Goal: Information Seeking & Learning: Learn about a topic

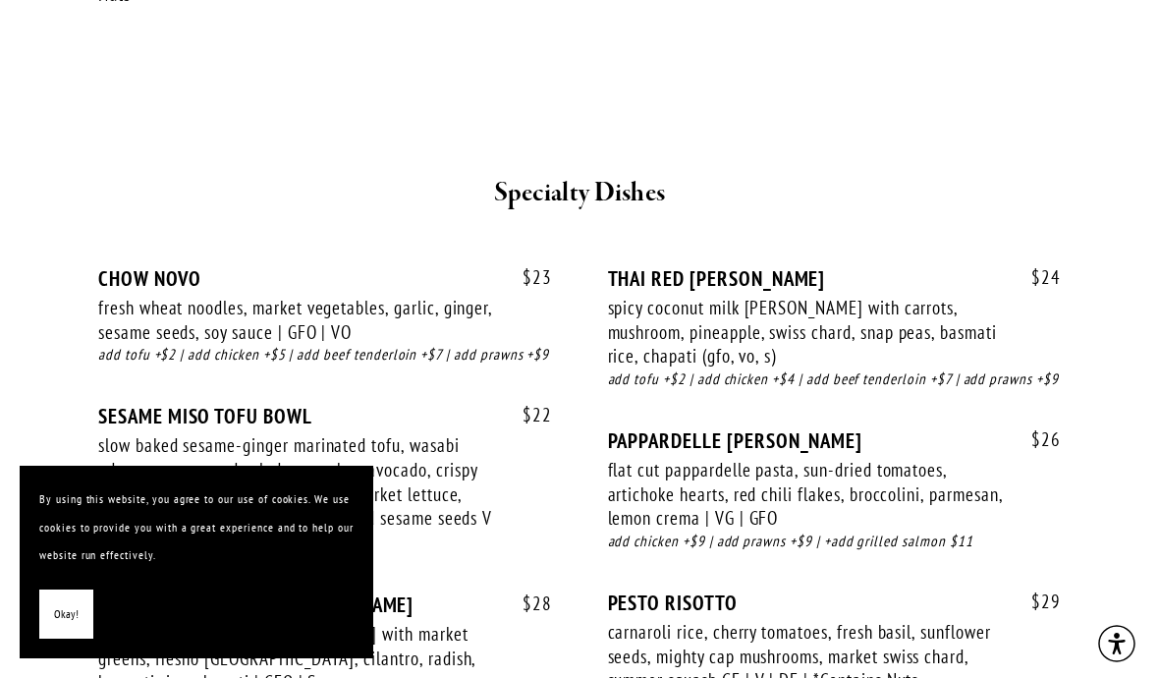
click at [1025, 173] on h2 "Specialty Dishes" at bounding box center [580, 193] width 905 height 41
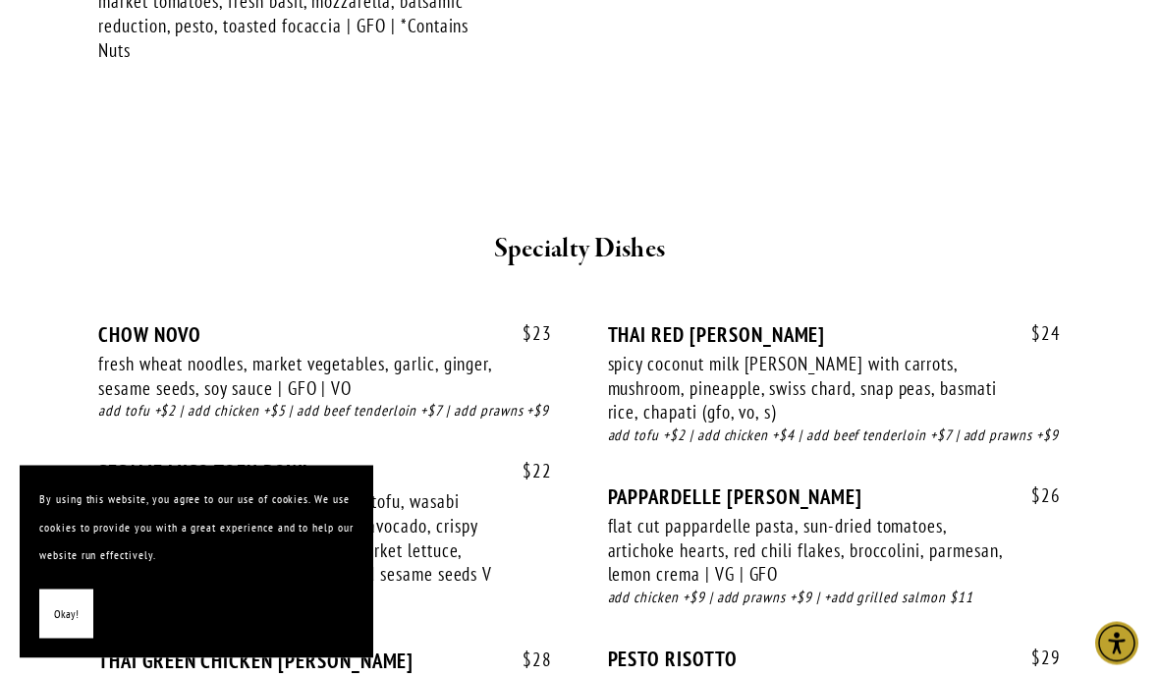
scroll to position [3705, 0]
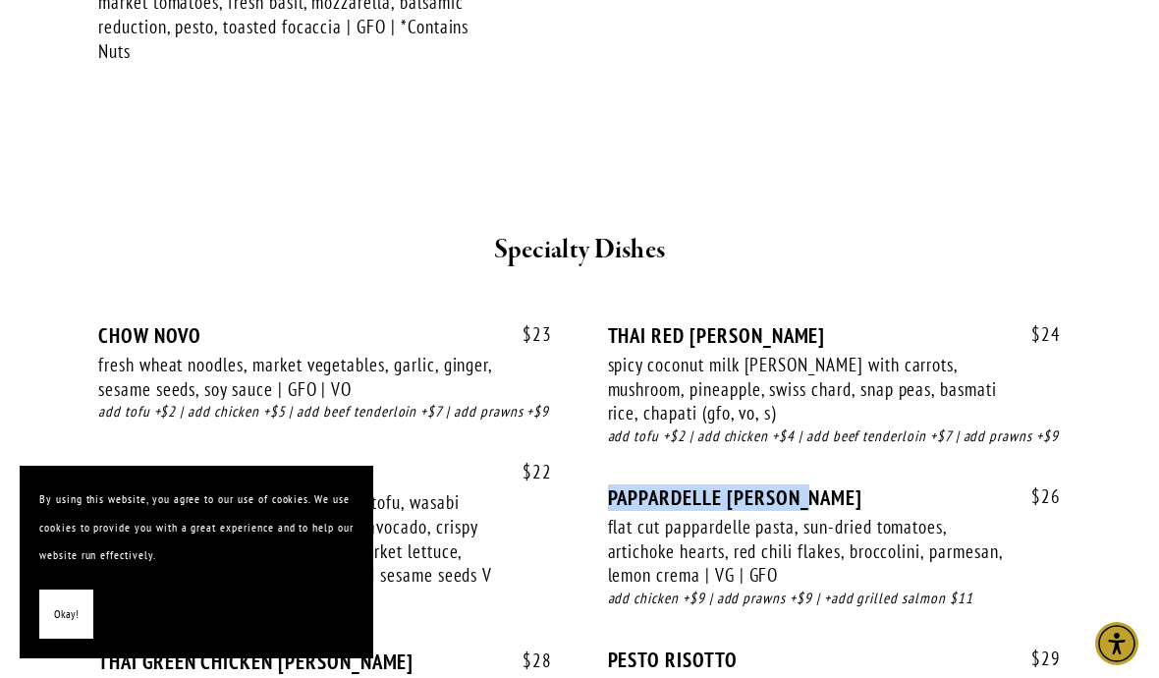
copy div "PAPPARDELLE [PERSON_NAME]"
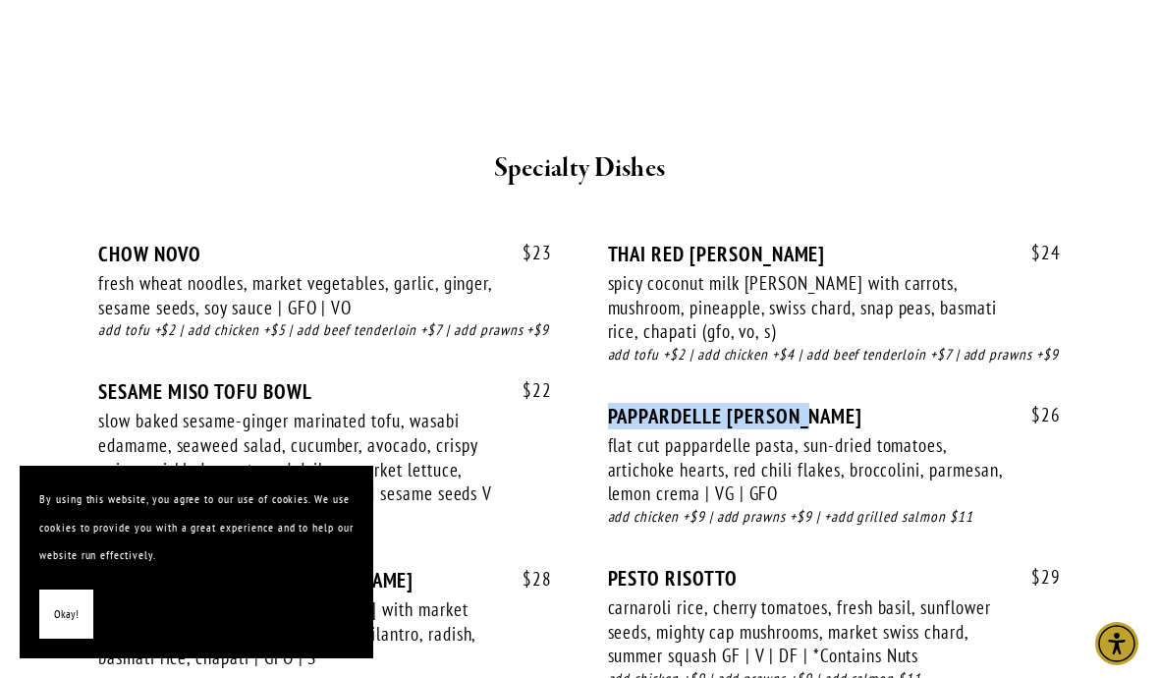
scroll to position [3790, 0]
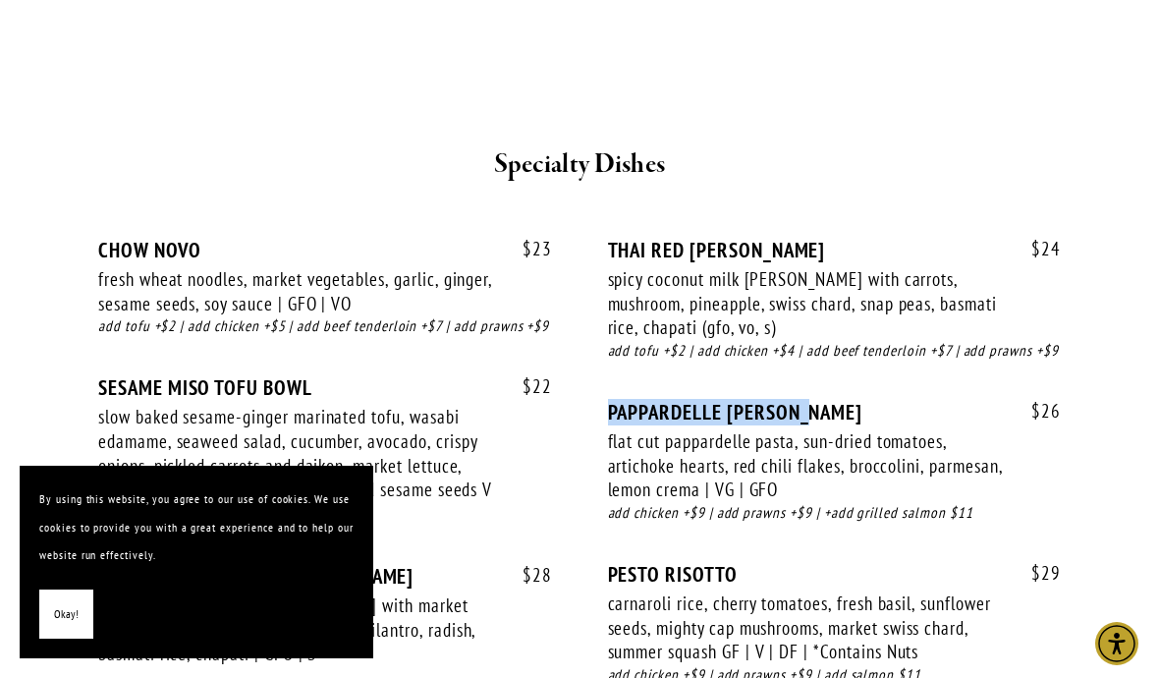
click at [1048, 128] on div "Specialty Dishes" at bounding box center [580, 165] width 938 height 75
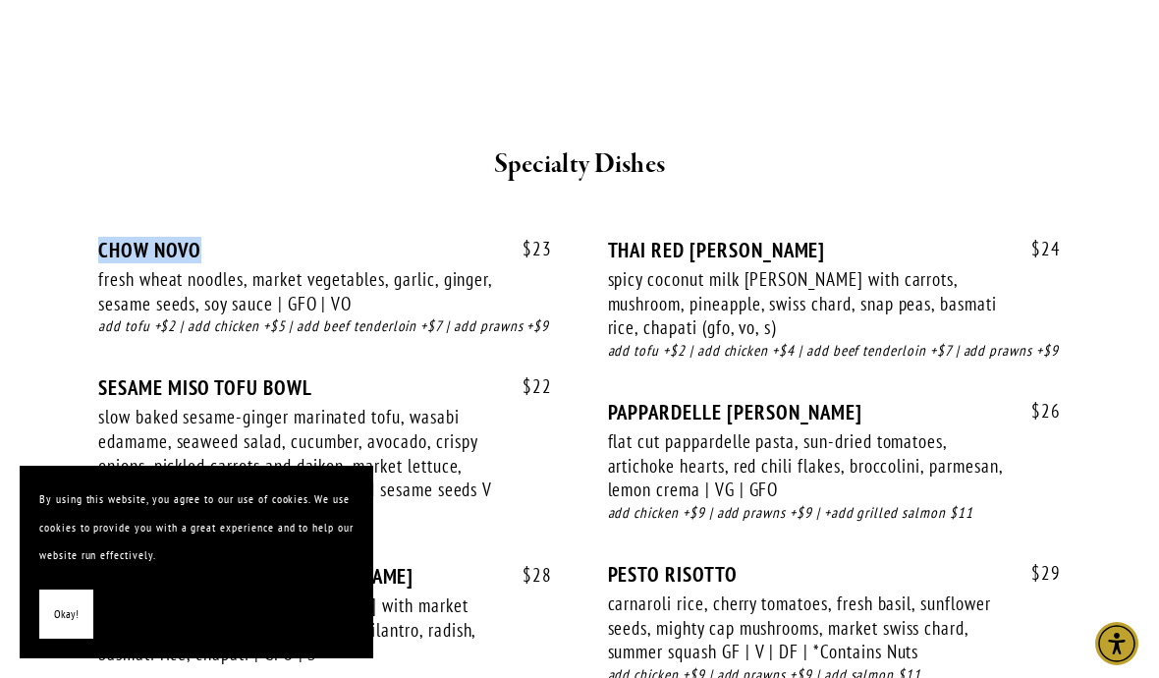
copy div "CHOW NOVO"
click at [132, 272] on div "$ 23 CHOW NOVO fresh wheat noodles, market vegetables, garlic, ginger, sesame s…" at bounding box center [325, 307] width 454 height 138
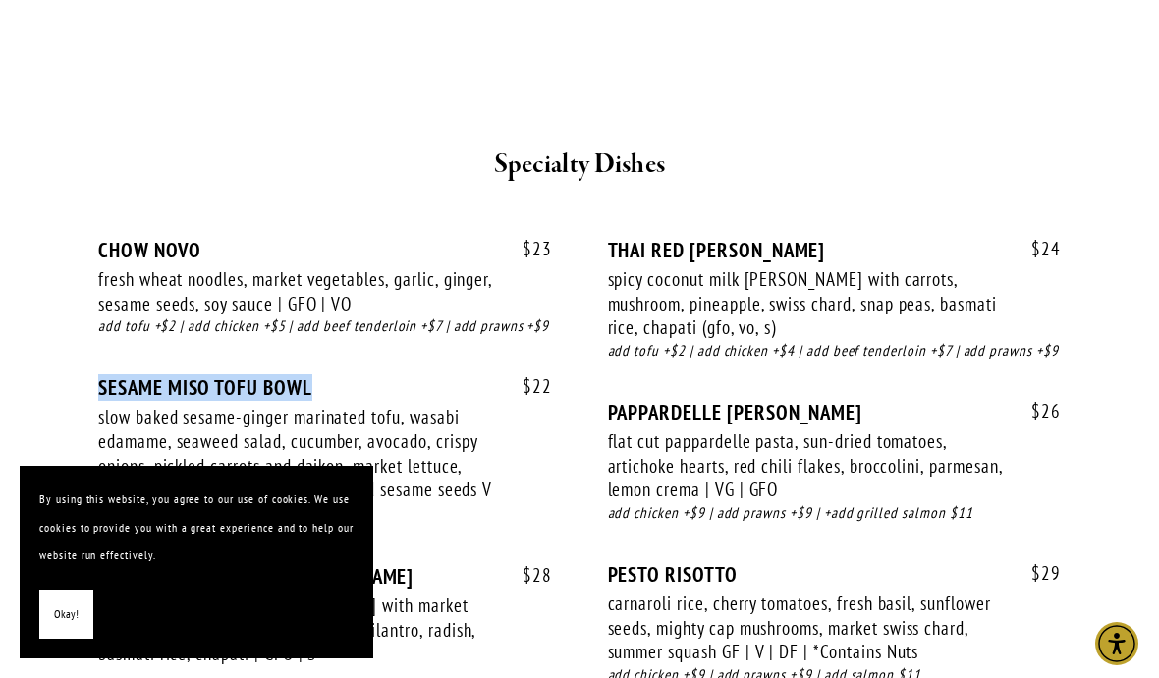
copy div "SESAME MISO TOFU BOWL"
click at [890, 202] on div "$ 23 CHOW NOVO fresh wheat noodles, market vegetables, garlic, ginger, sesame s…" at bounding box center [580, 540] width 996 height 676
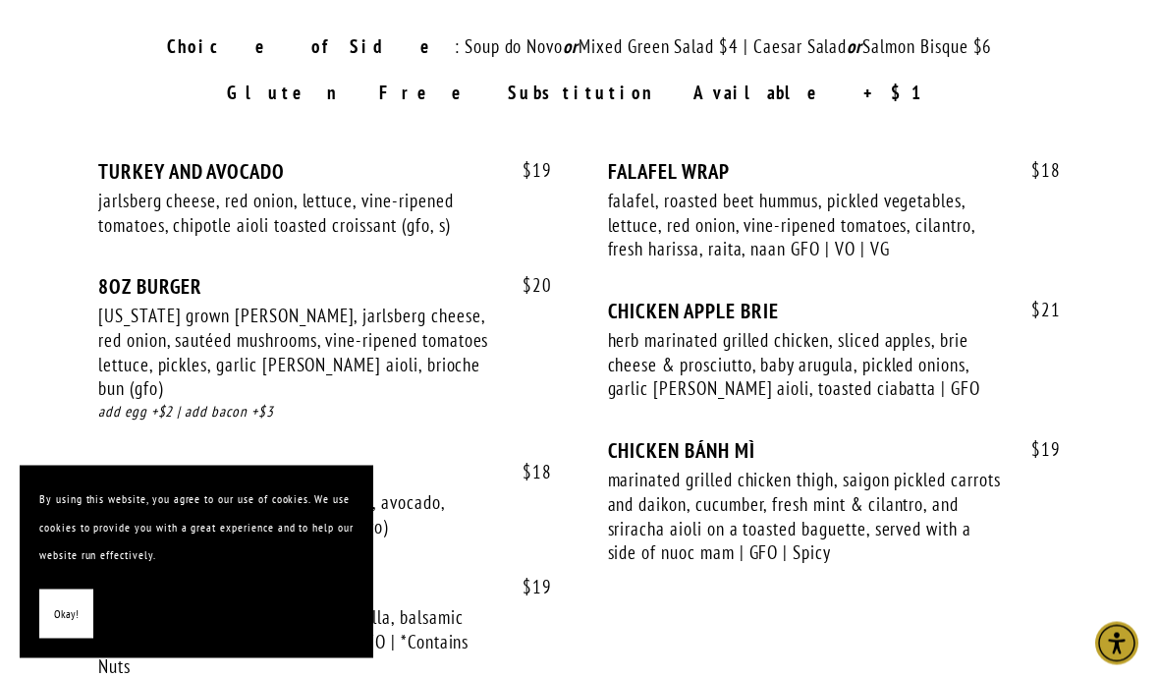
scroll to position [3093, 0]
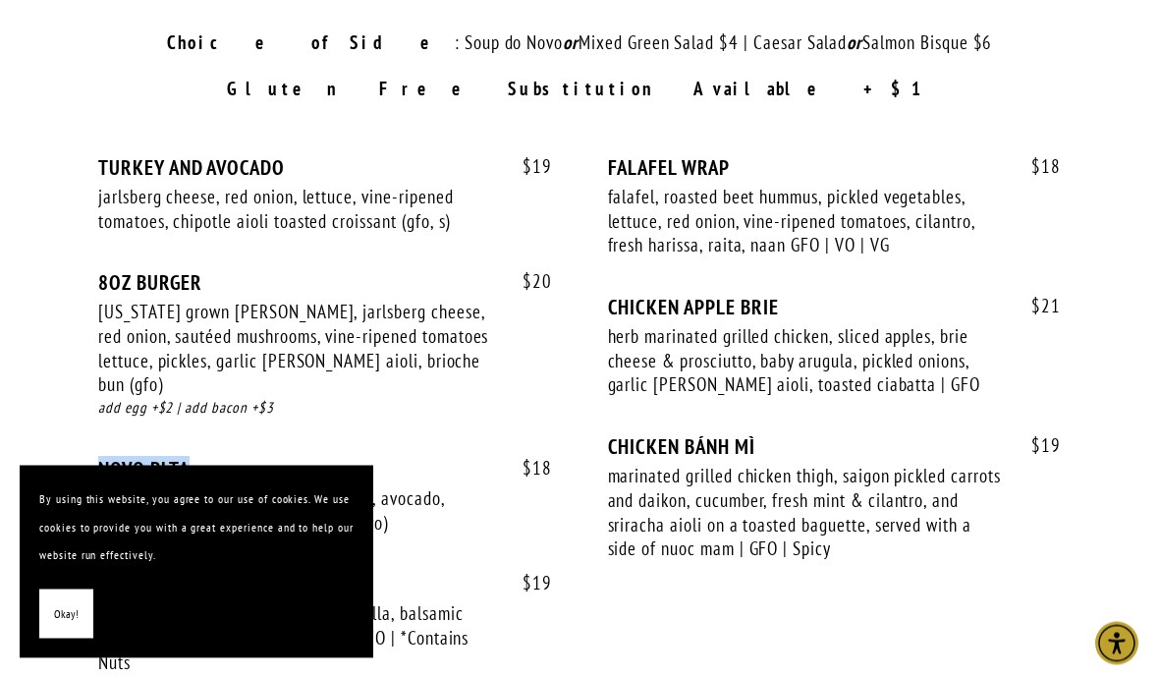
copy div "NOVO BLTA"
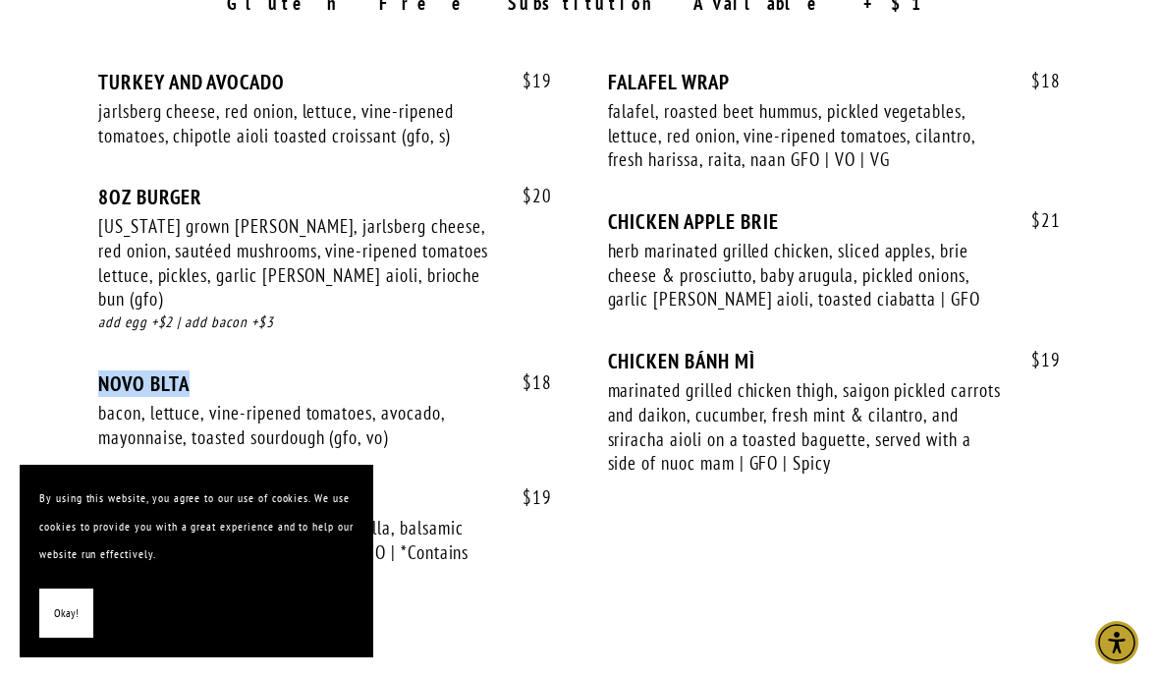
scroll to position [3179, 0]
click at [1032, 131] on div "$ 18 FALAFEL WRAP falafel, roasted beet hummus, pickled vegetables, lettuce, re…" at bounding box center [835, 139] width 454 height 139
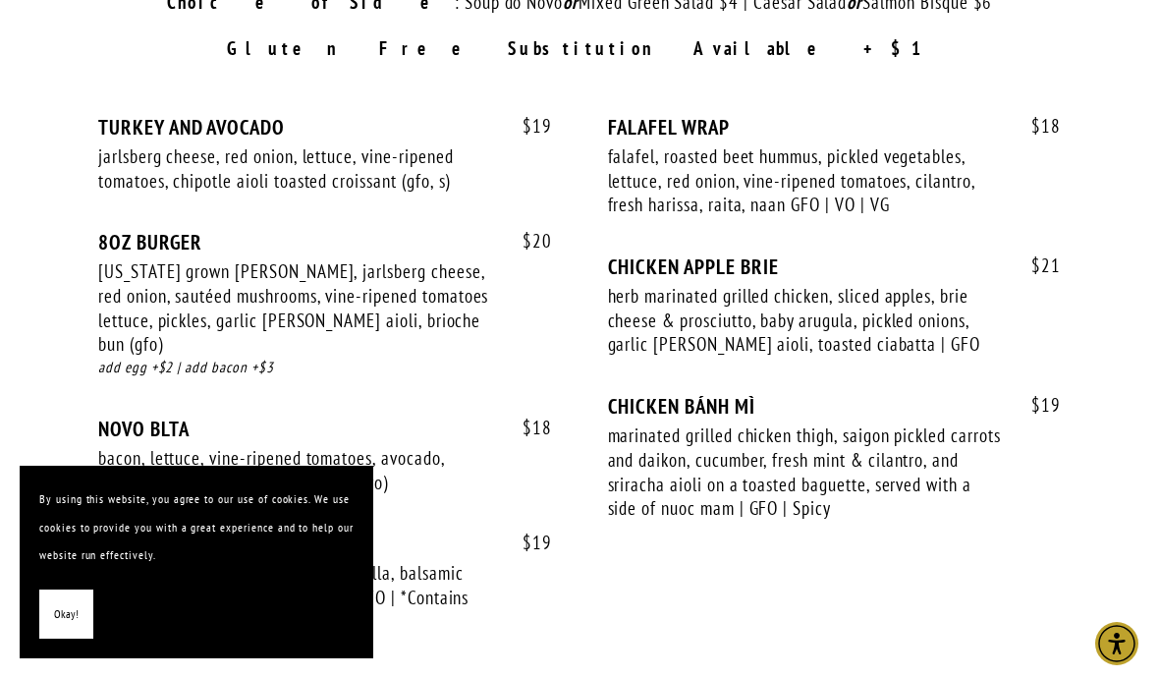
scroll to position [3118, 0]
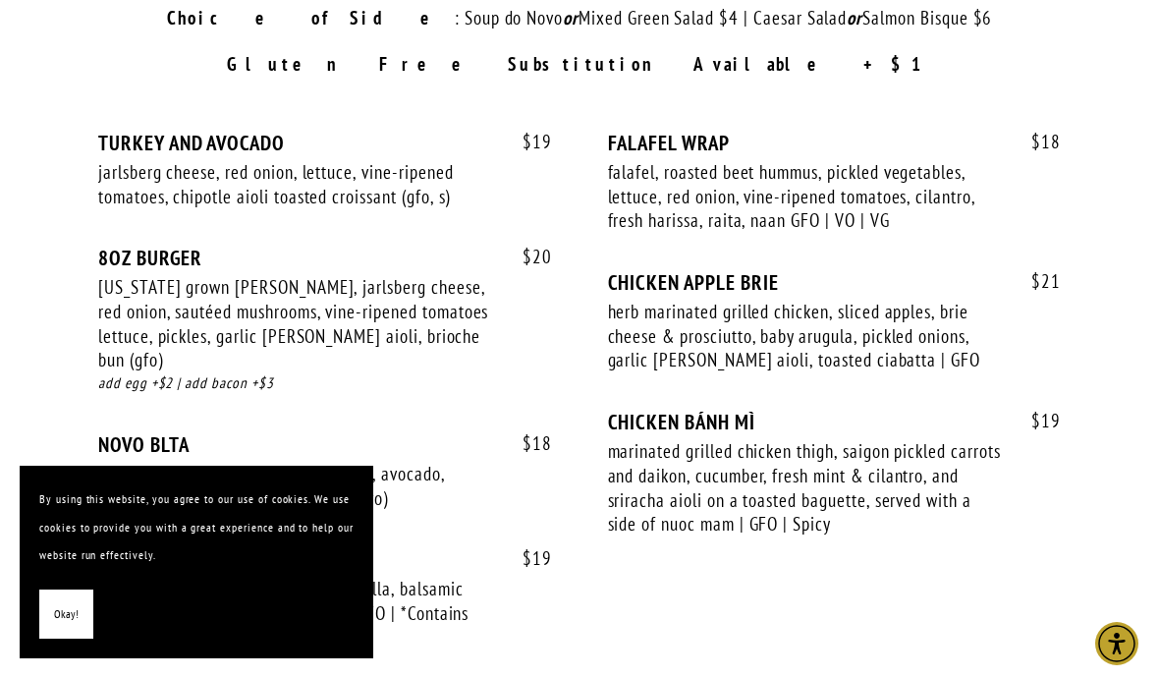
copy div "CAPRESE"
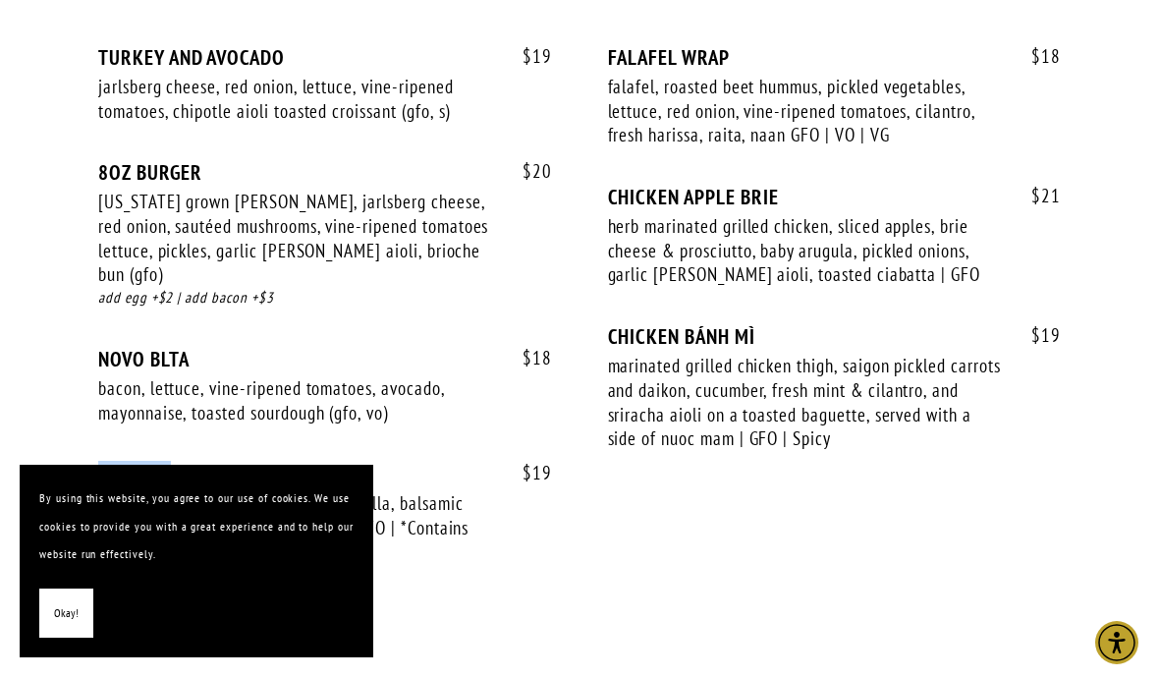
scroll to position [3204, 0]
click at [900, 116] on div "$ 18 FALAFEL WRAP falafel, roasted beet hummus, pickled vegetables, lettuce, re…" at bounding box center [835, 114] width 454 height 139
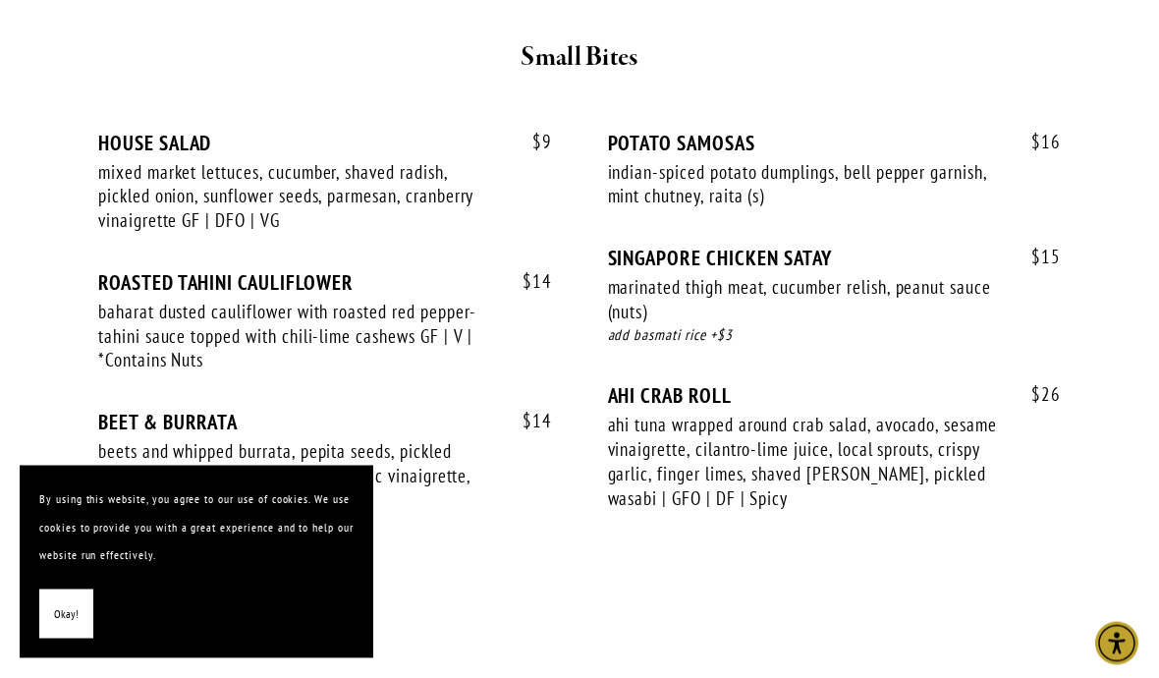
scroll to position [758, 0]
click at [802, 275] on div "marinated thigh meat, cucumber relish, peanut sauce (nuts)" at bounding box center [807, 299] width 398 height 48
copy div "SINGAPORE CHICKEN SATAY"
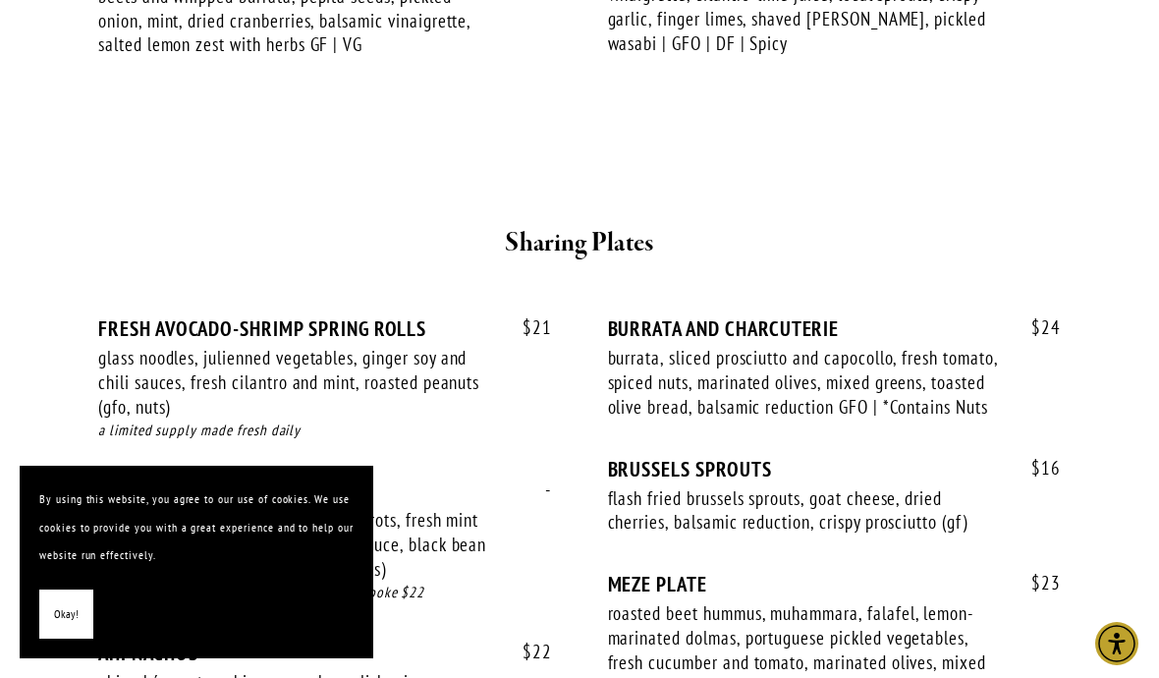
scroll to position [1212, 0]
click at [891, 317] on div "BURRATA AND CHARCUTERIE" at bounding box center [835, 329] width 454 height 25
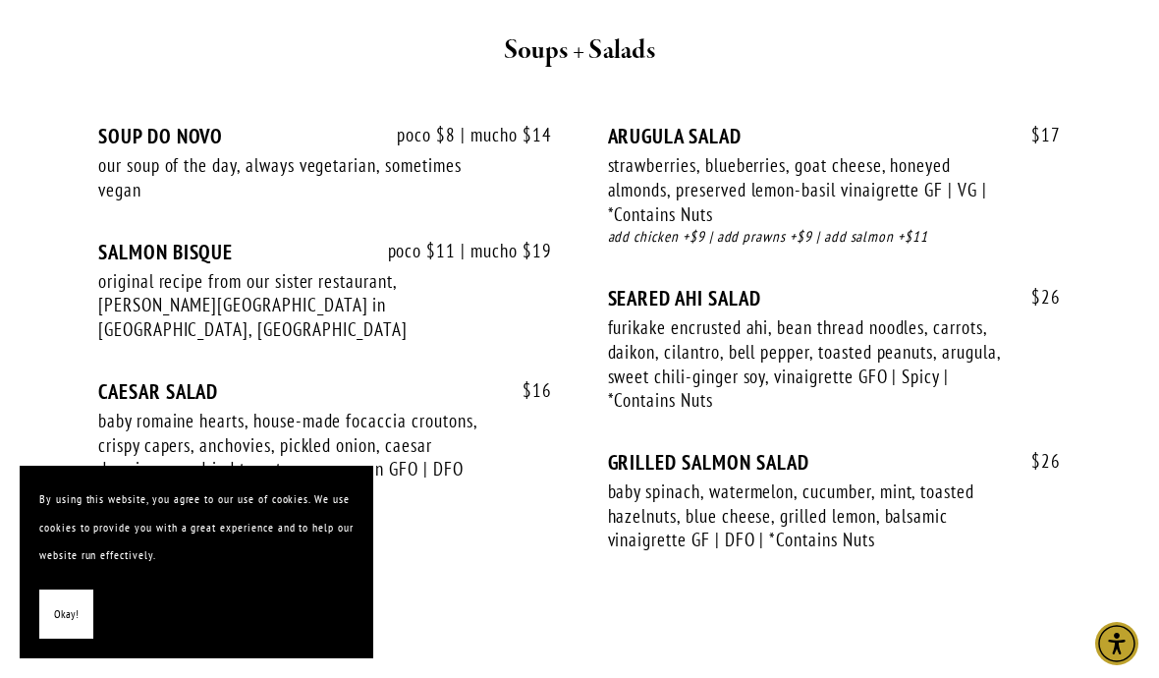
scroll to position [2379, 0]
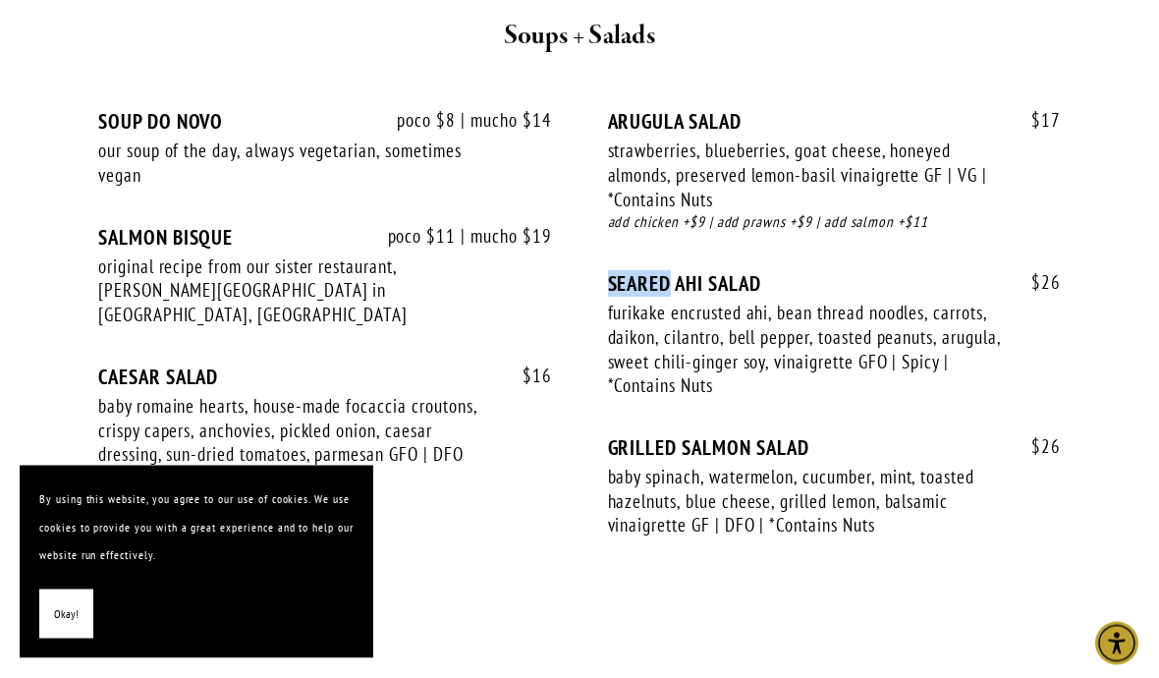
click at [772, 110] on div "ARUGULA SALAD" at bounding box center [835, 122] width 454 height 25
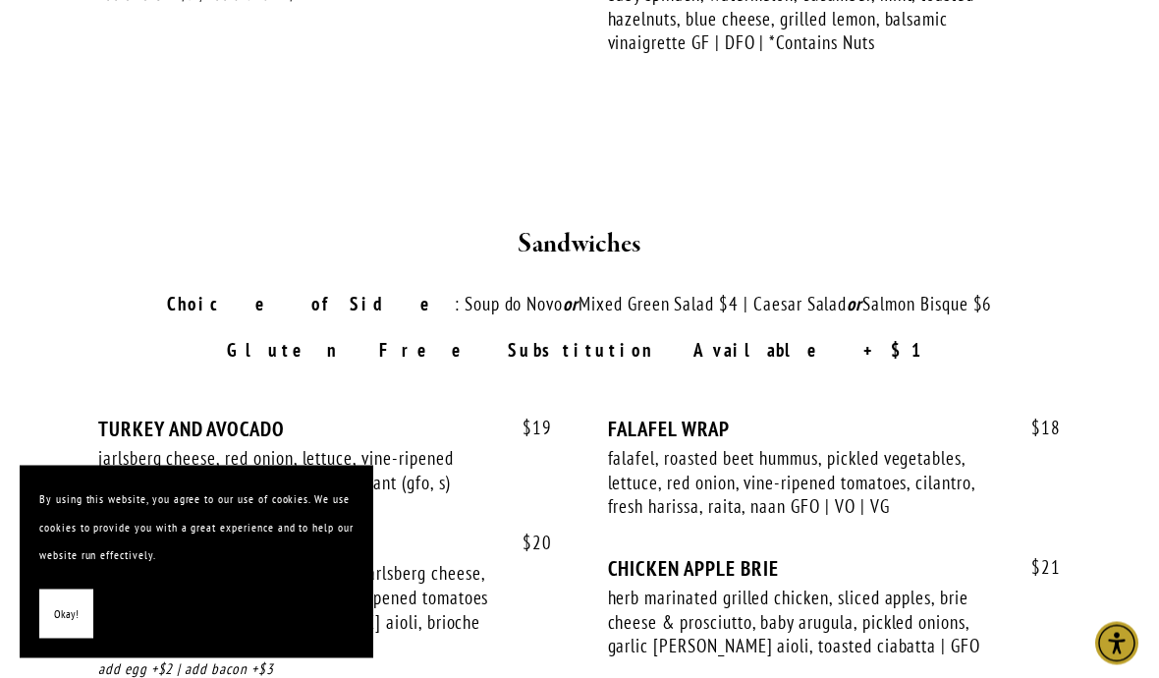
scroll to position [3158, 0]
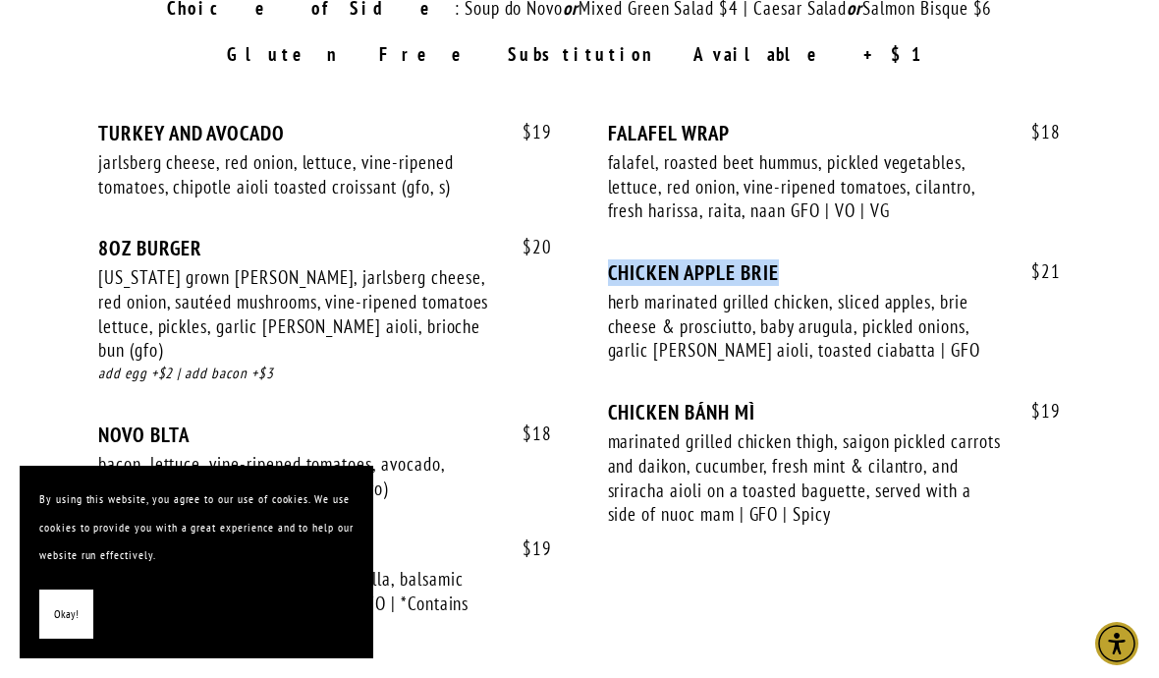
copy div "CHICKEN APPLE BRIE"
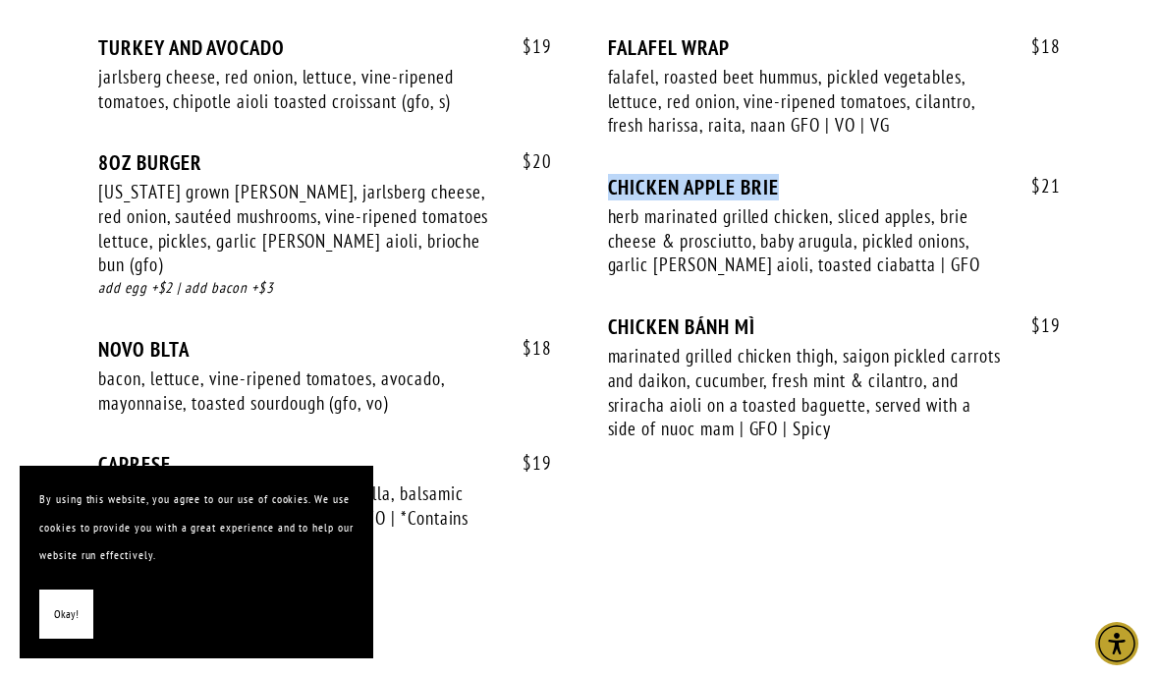
click at [990, 344] on div "marinated grilled chicken thigh, saigon pickled carrots and daikon, cucumber, f…" at bounding box center [807, 392] width 398 height 97
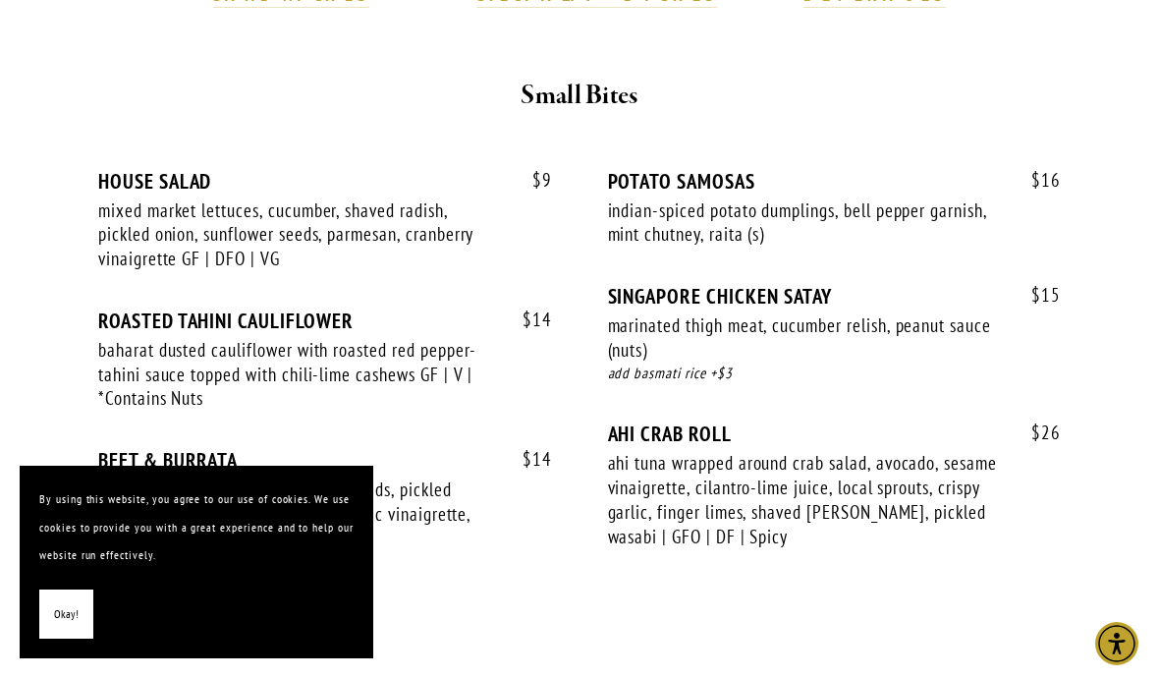
scroll to position [719, 0]
copy div "AHI CRAB ROLL"
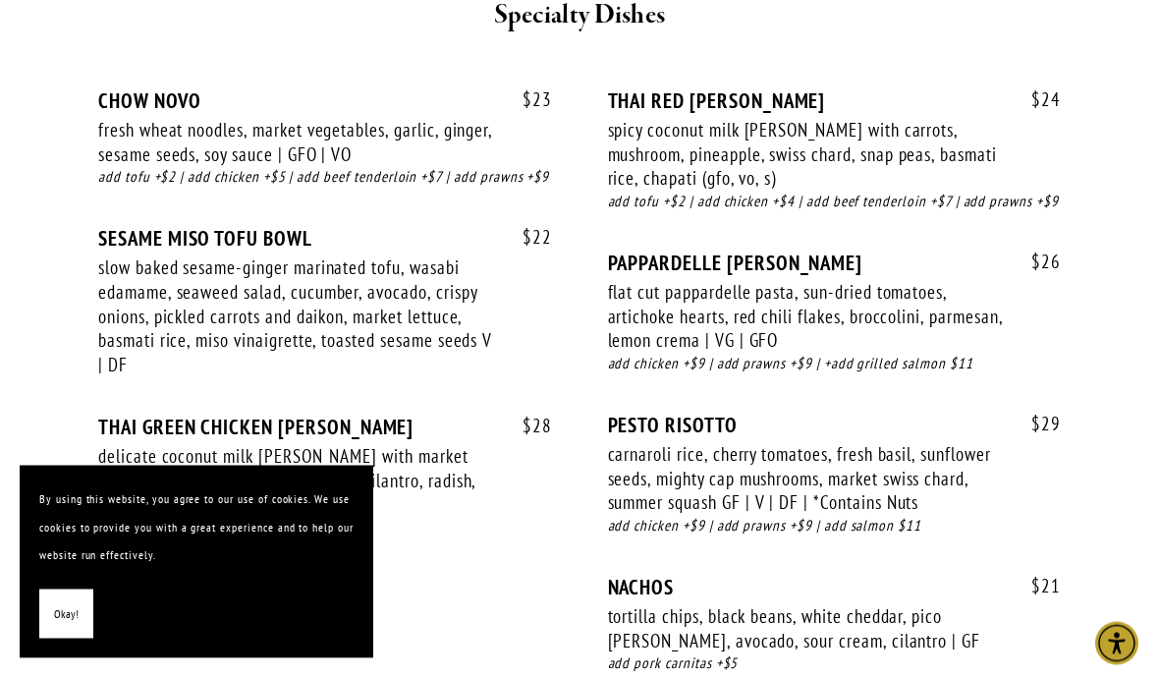
scroll to position [3979, 0]
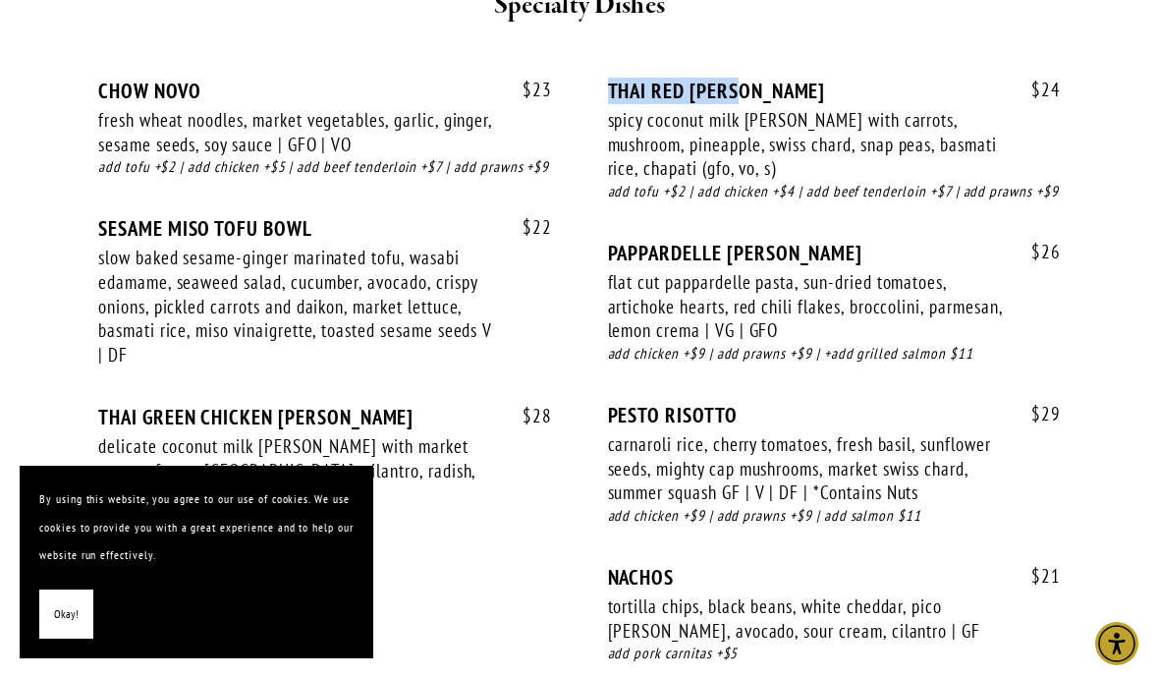
copy div "THAI RED [PERSON_NAME]"
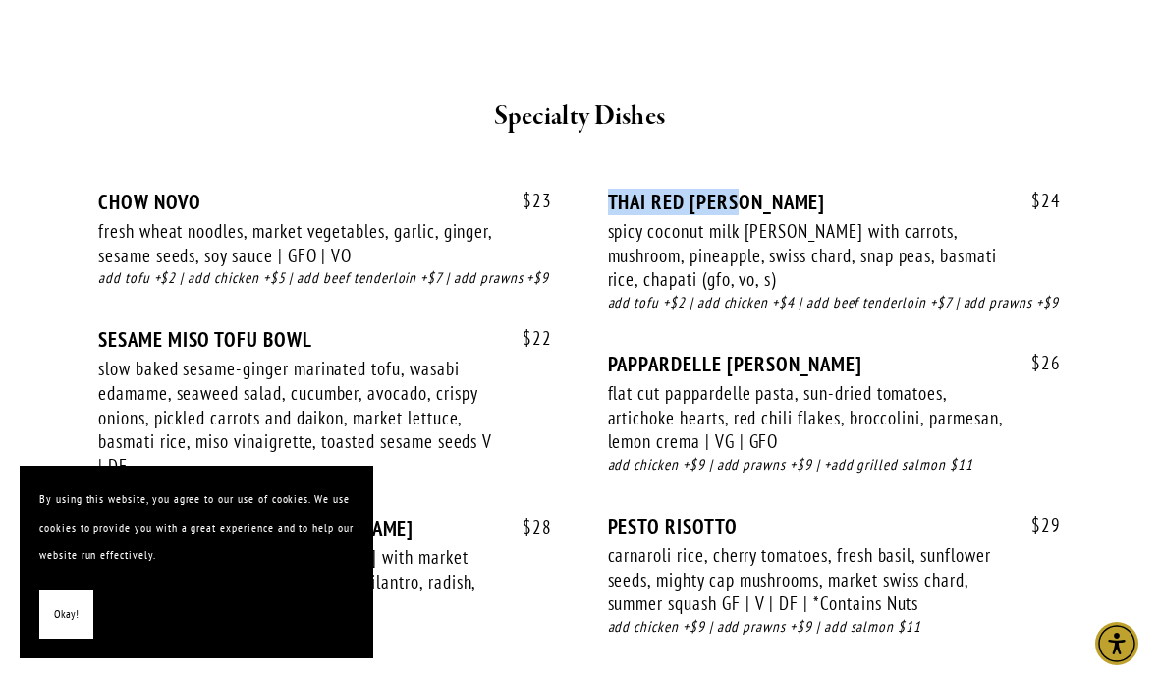
scroll to position [3860, 0]
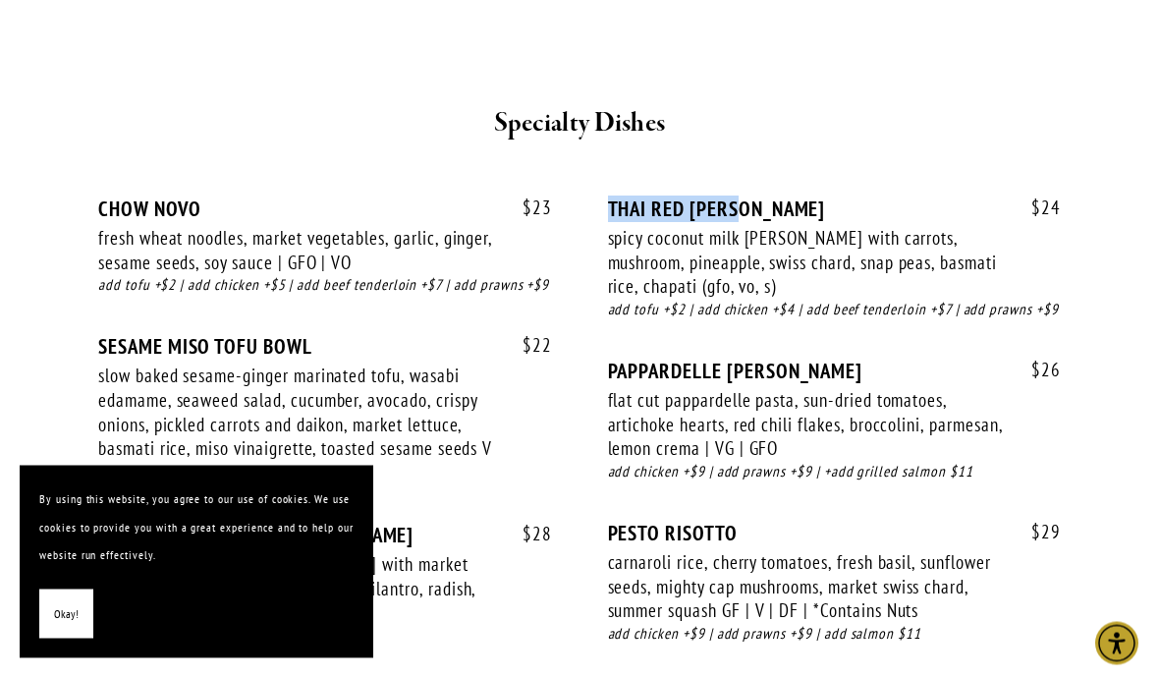
click at [991, 359] on div "$ 26 PAPPARDELLE [PERSON_NAME] flat cut pappardelle pasta, sun-dried tomatoes, …" at bounding box center [835, 440] width 454 height 162
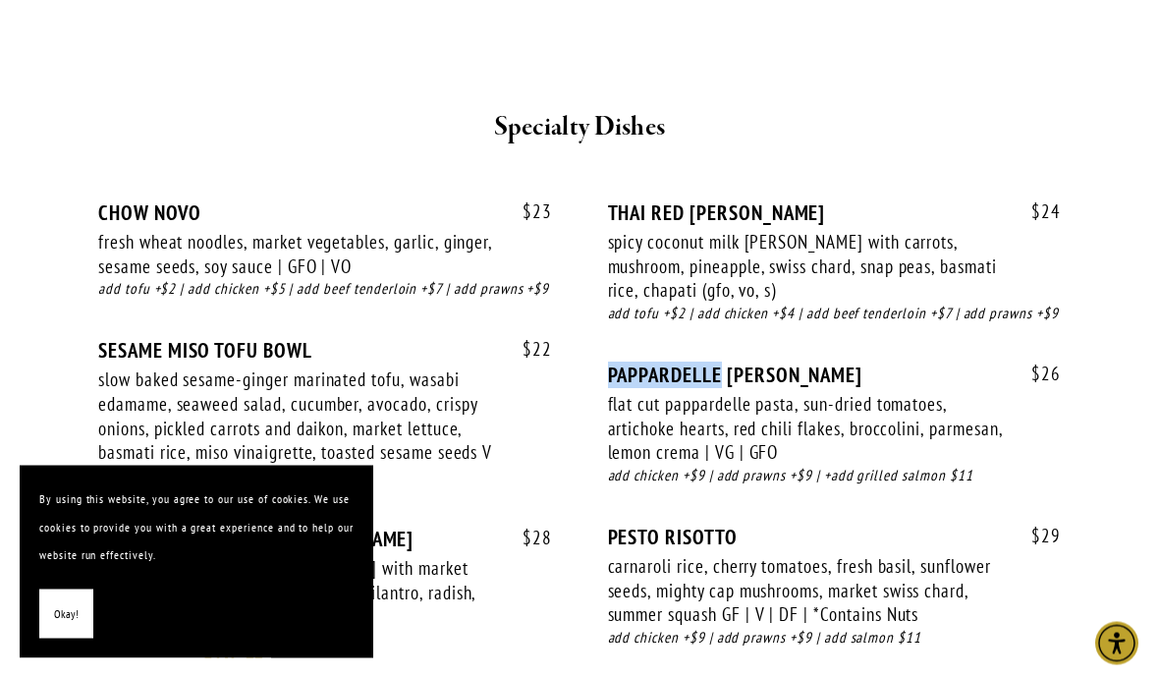
scroll to position [3856, 0]
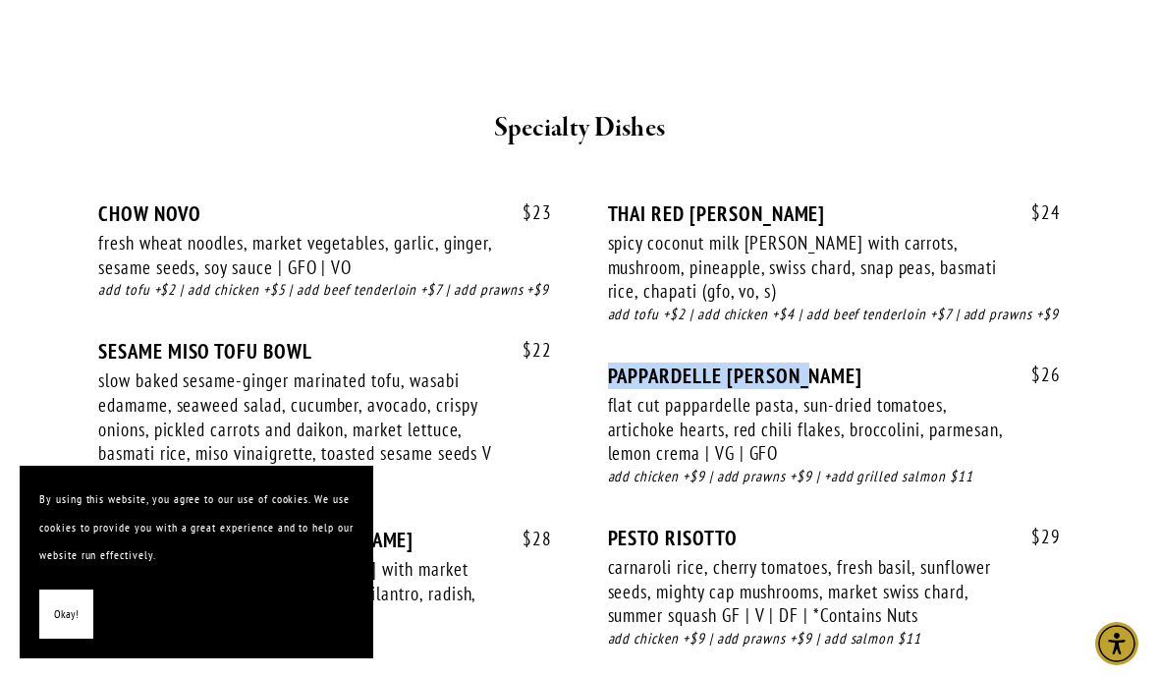
copy div "PAPPARDELLE [PERSON_NAME]"
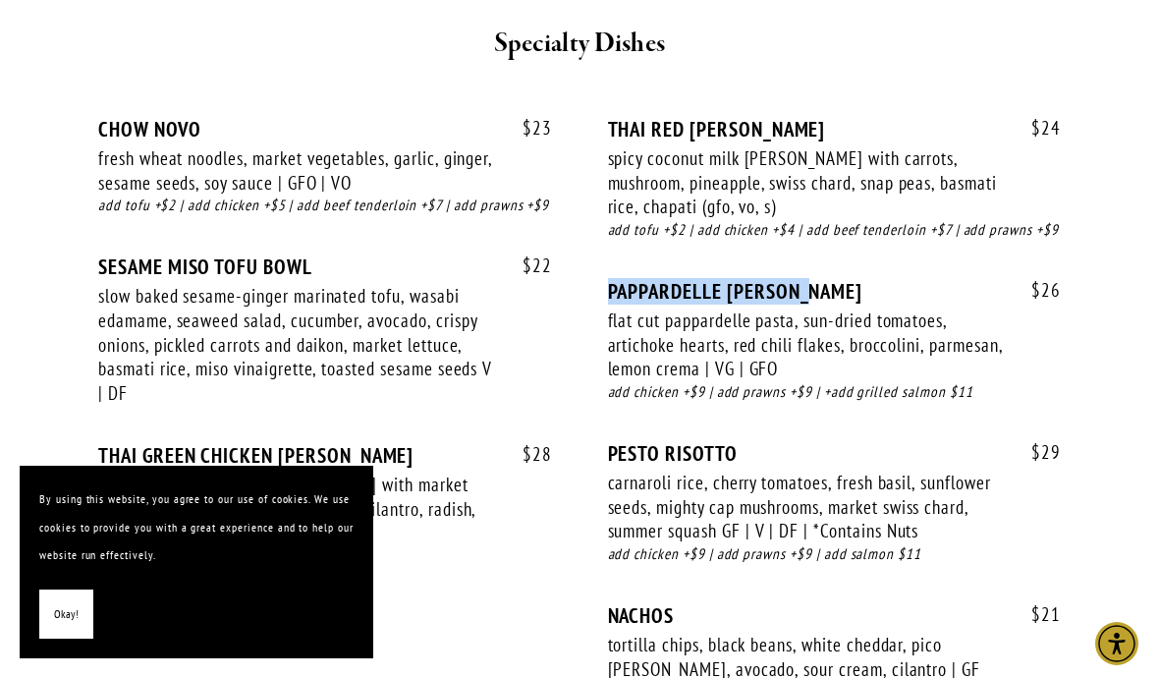
scroll to position [3942, 0]
click at [1038, 278] on div "$ 26 PAPPARDELLE [PERSON_NAME] flat cut pappardelle pasta, sun-dried tomatoes, …" at bounding box center [835, 359] width 454 height 162
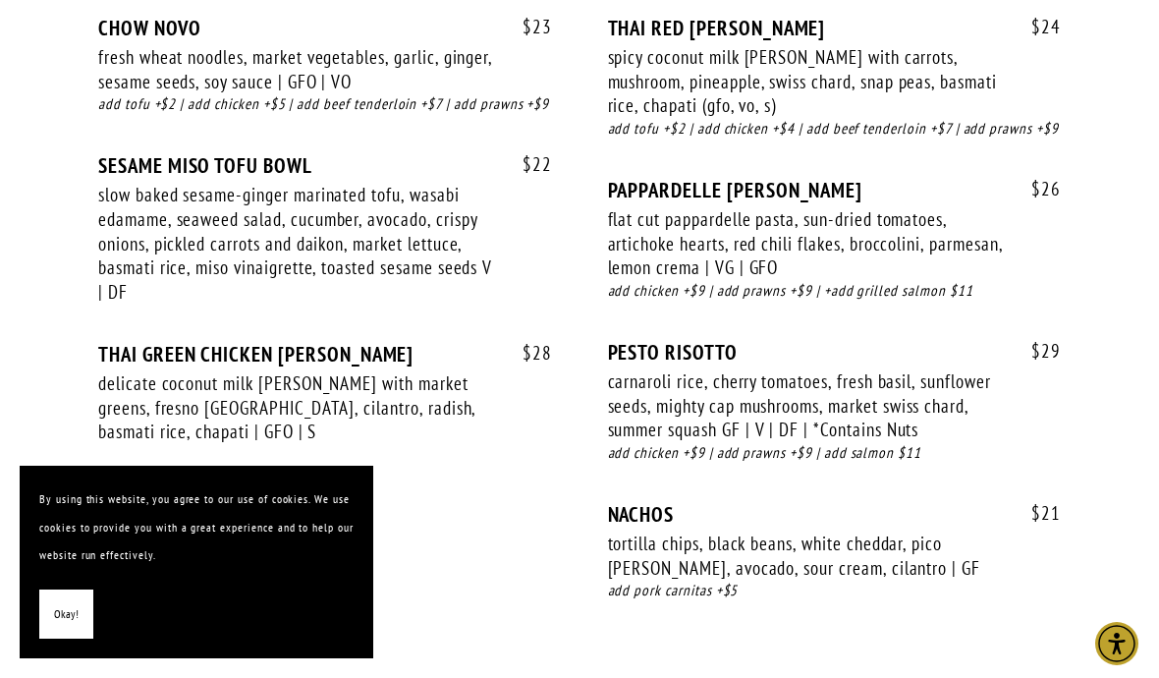
scroll to position [4104, 0]
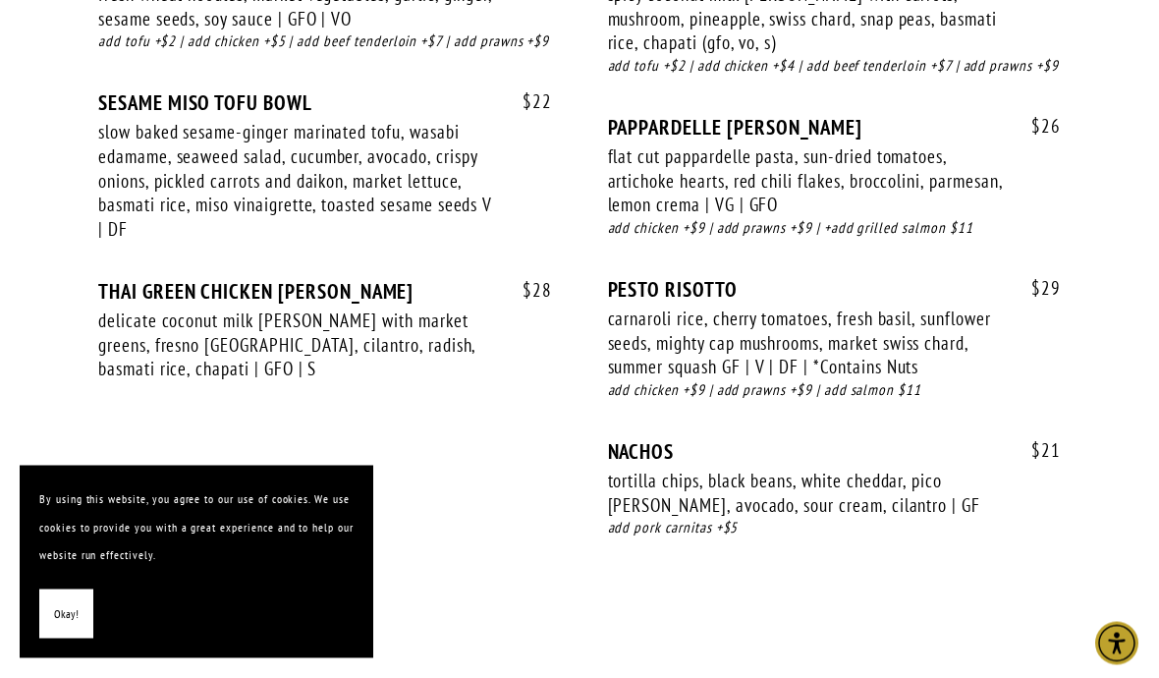
click at [1014, 324] on div "$ 23 CHOW NOVO fresh wheat noodles, market vegetables, garlic, ginger, sesame s…" at bounding box center [579, 266] width 963 height 624
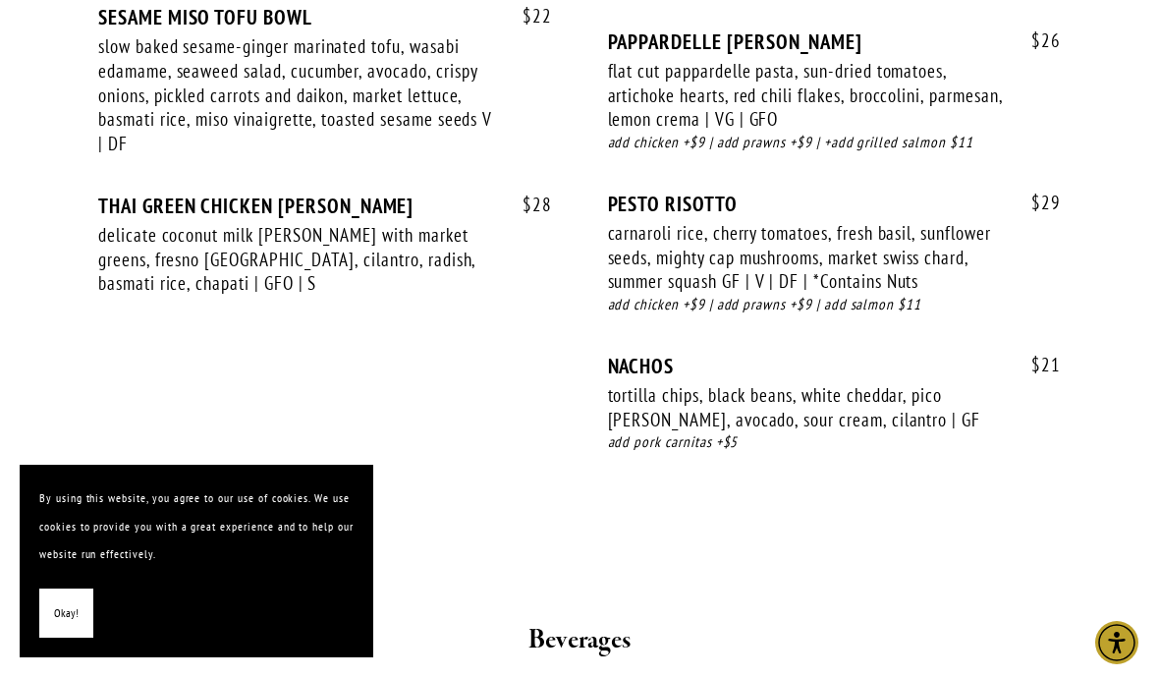
scroll to position [4190, 0]
click at [677, 383] on div "tortilla chips, black beans, white cheddar, pico [PERSON_NAME], avocado, sour c…" at bounding box center [807, 407] width 398 height 48
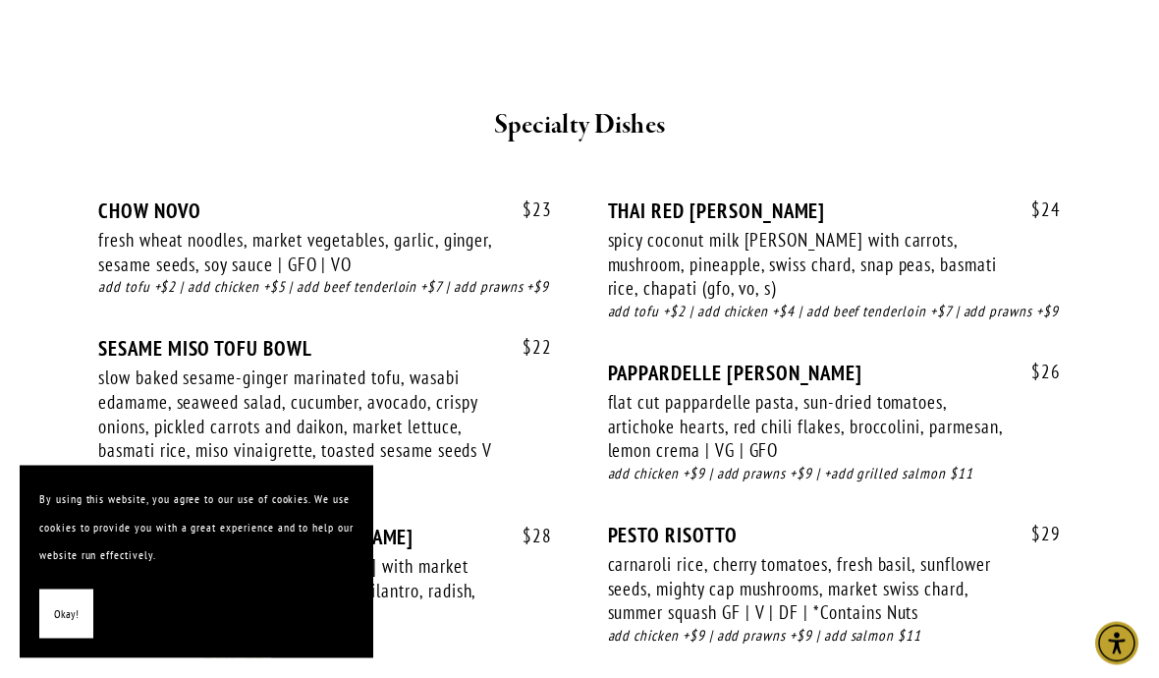
scroll to position [3850, 0]
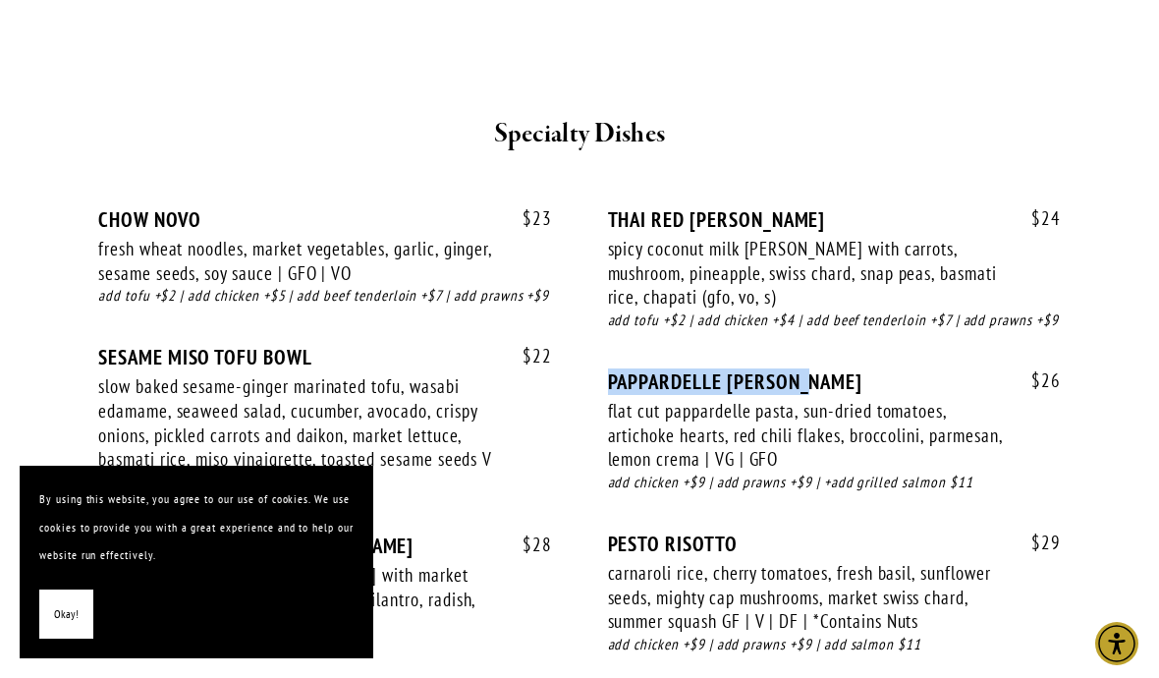
click at [768, 114] on h2 "Specialty Dishes" at bounding box center [580, 134] width 905 height 41
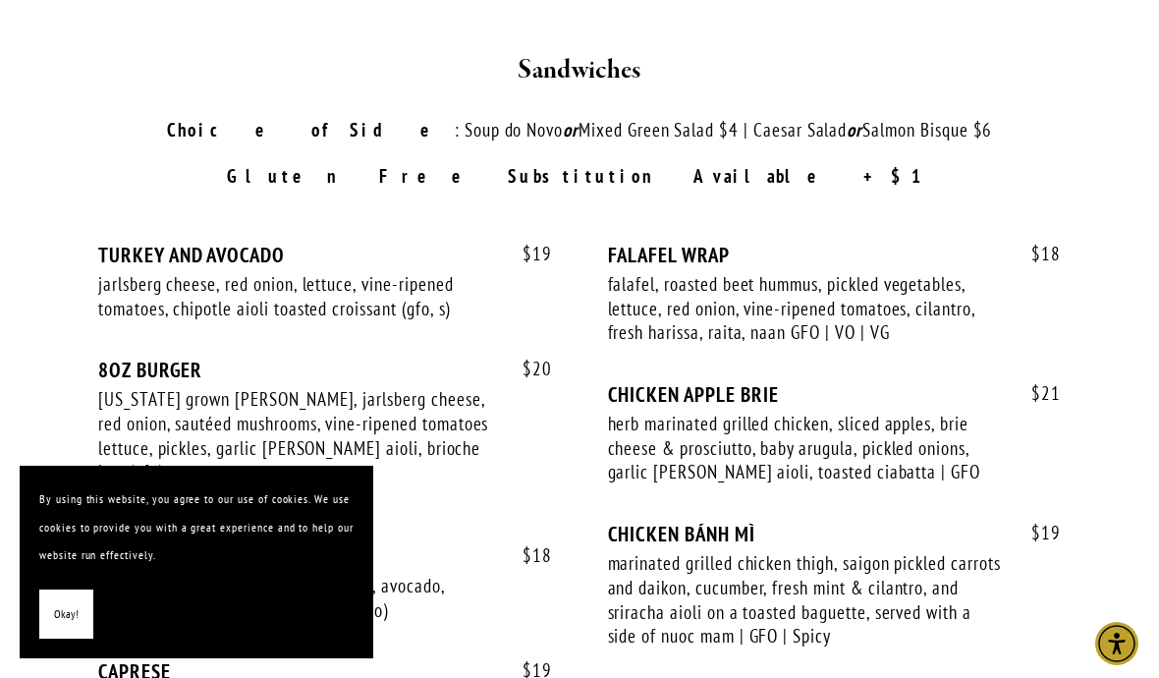
scroll to position [2918, 0]
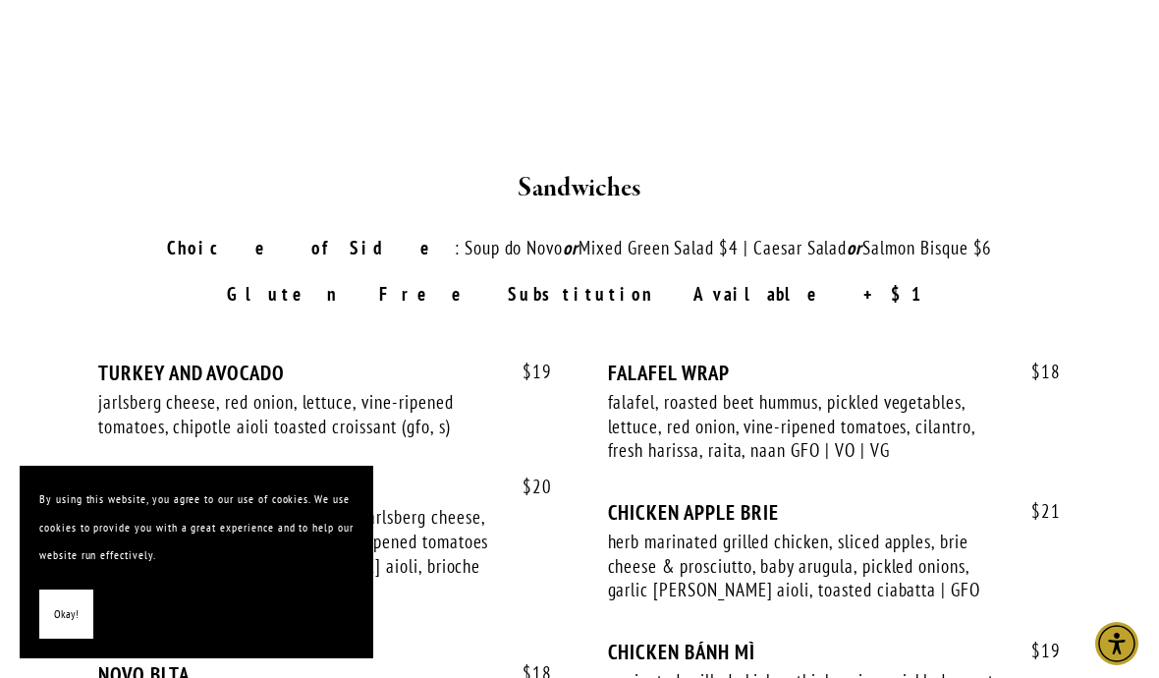
click at [932, 168] on h2 "Sandwiches" at bounding box center [580, 188] width 905 height 41
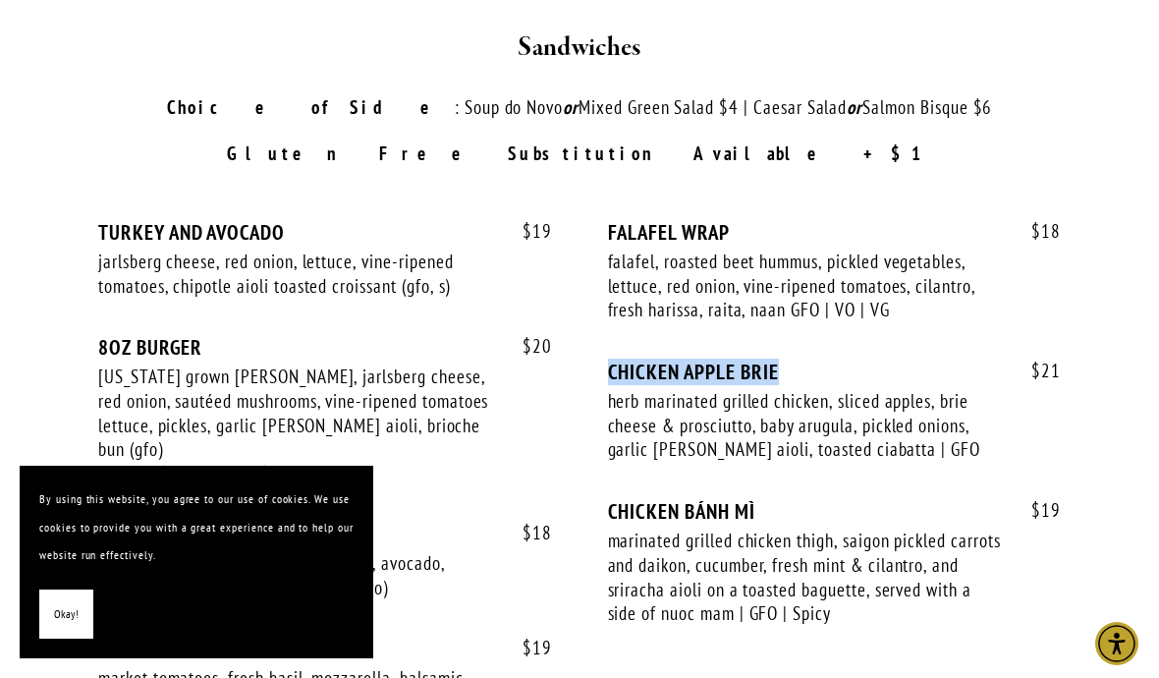
scroll to position [3144, 0]
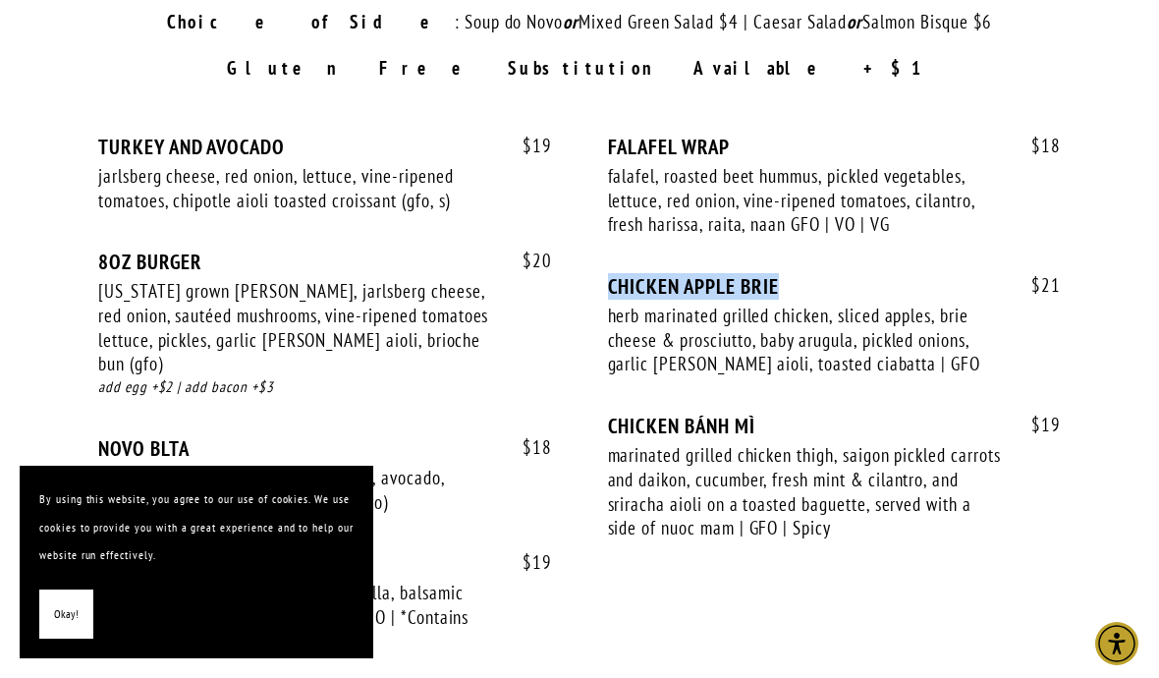
click at [973, 164] on div "falafel, roasted beet hummus, pickled vegetables, lettuce, red onion, vine-ripe…" at bounding box center [807, 200] width 398 height 73
click at [975, 164] on div "falafel, roasted beet hummus, pickled vegetables, lettuce, red onion, vine-ripe…" at bounding box center [807, 200] width 398 height 73
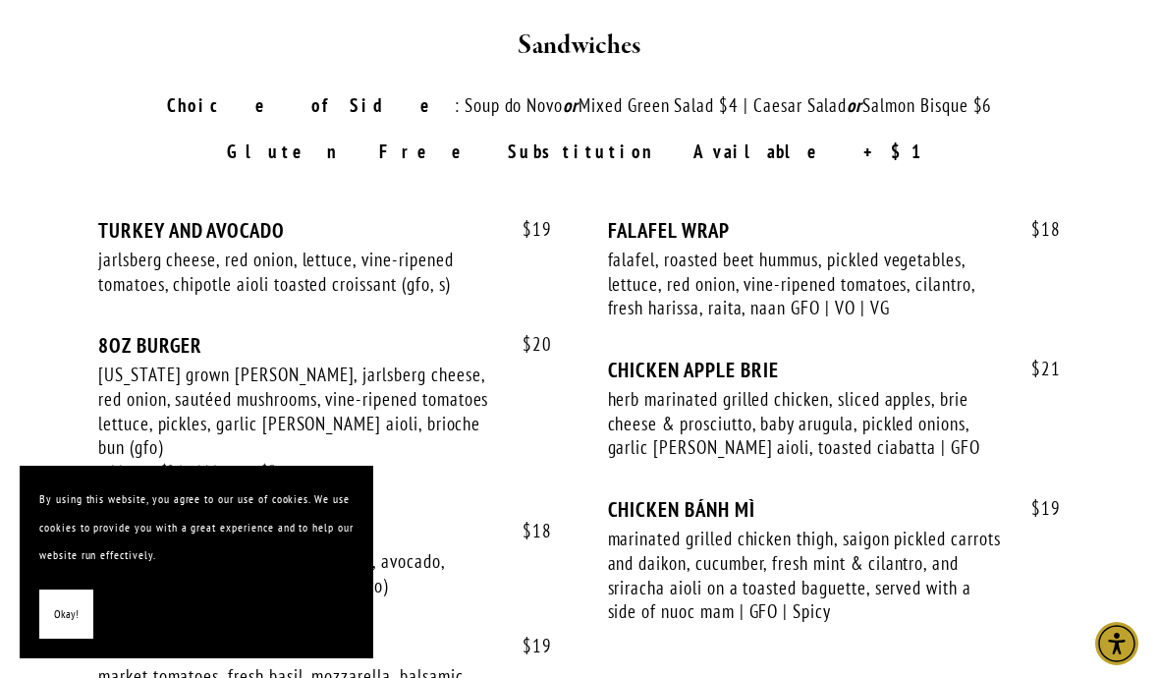
scroll to position [3051, 0]
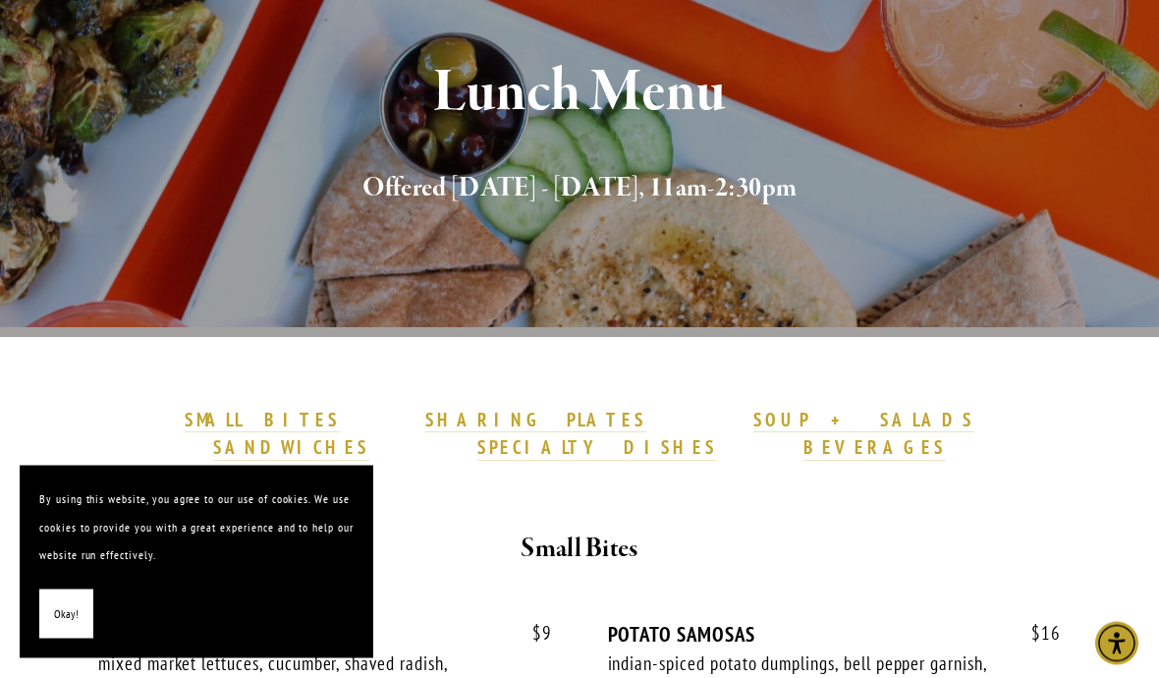
scroll to position [193, 0]
